Goal: Task Accomplishment & Management: Manage account settings

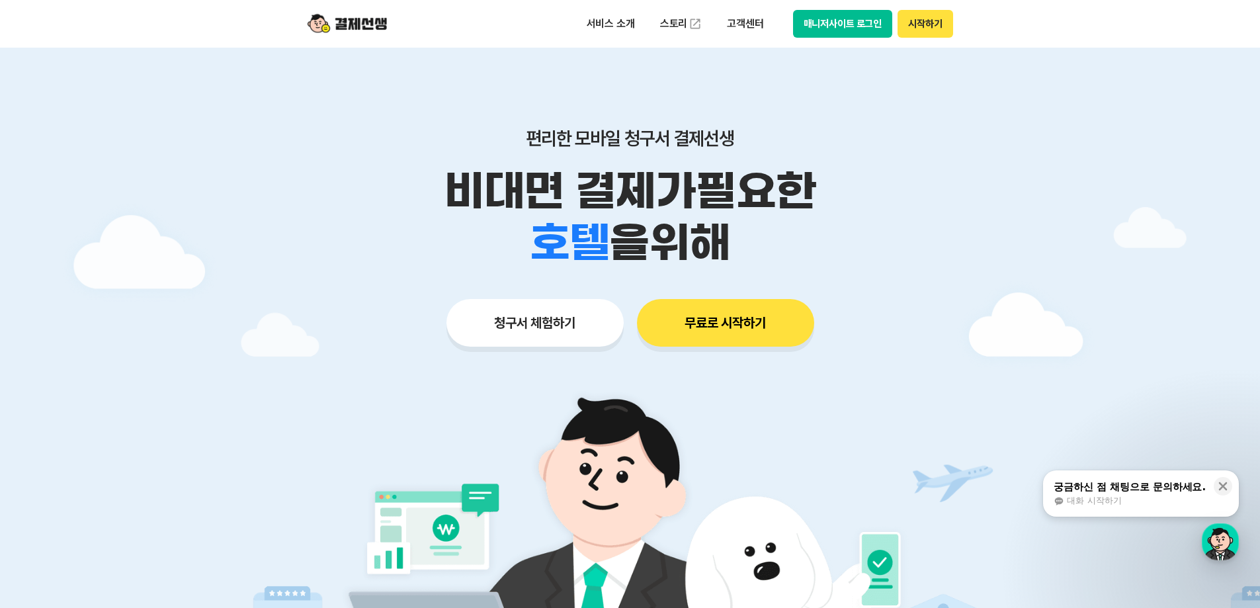
click at [851, 31] on button "매니저사이트 로그인" at bounding box center [843, 24] width 100 height 28
click at [345, 22] on img at bounding box center [347, 23] width 79 height 25
click at [867, 30] on button "매니저사이트 로그인" at bounding box center [843, 24] width 100 height 28
click at [837, 28] on button "매니저사이트 로그인" at bounding box center [843, 24] width 100 height 28
